Goal: Task Accomplishment & Management: Manage account settings

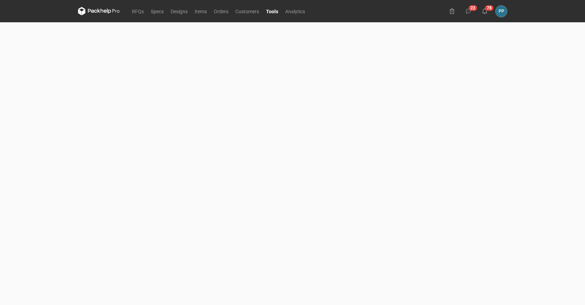
click at [270, 11] on link "Tools" at bounding box center [271, 11] width 19 height 8
click at [139, 14] on link "RFQs" at bounding box center [137, 11] width 19 height 8
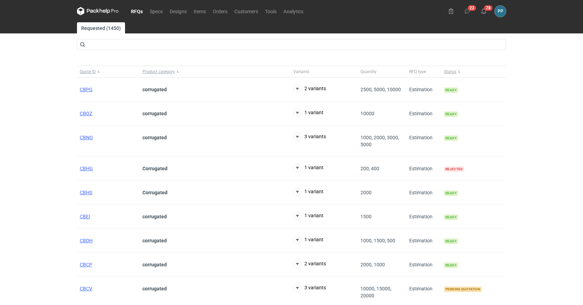
scroll to position [0, 1]
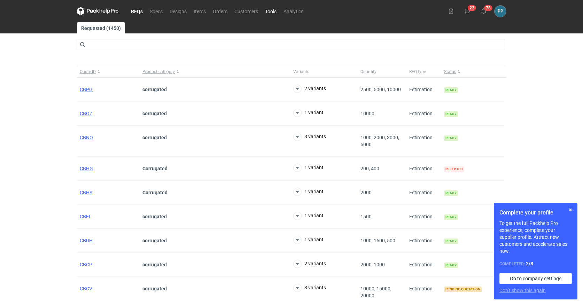
click at [272, 11] on link "Tools" at bounding box center [270, 11] width 18 height 8
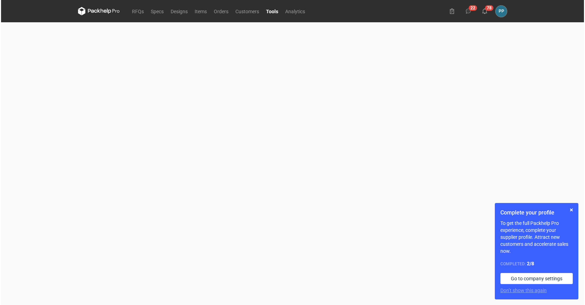
scroll to position [142, 0]
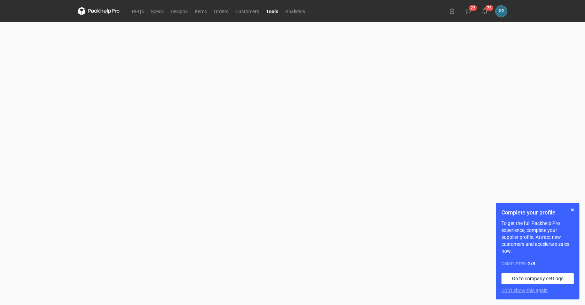
click at [572, 210] on html "RFQs Specs Designs Items Orders Customers Tools Analytics 22 78 PP Paweł Puch p…" at bounding box center [292, 152] width 585 height 305
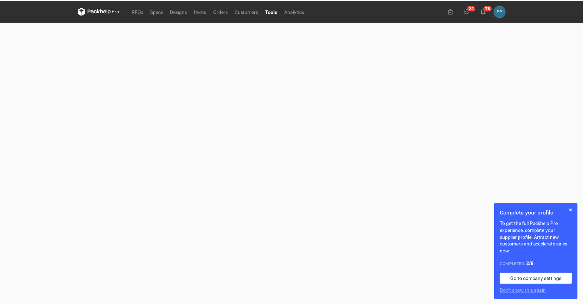
scroll to position [0, 0]
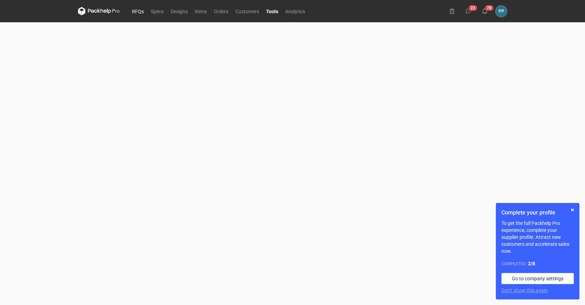
click at [137, 13] on link "RFQs" at bounding box center [137, 11] width 19 height 8
